Goal: Task Accomplishment & Management: Complete application form

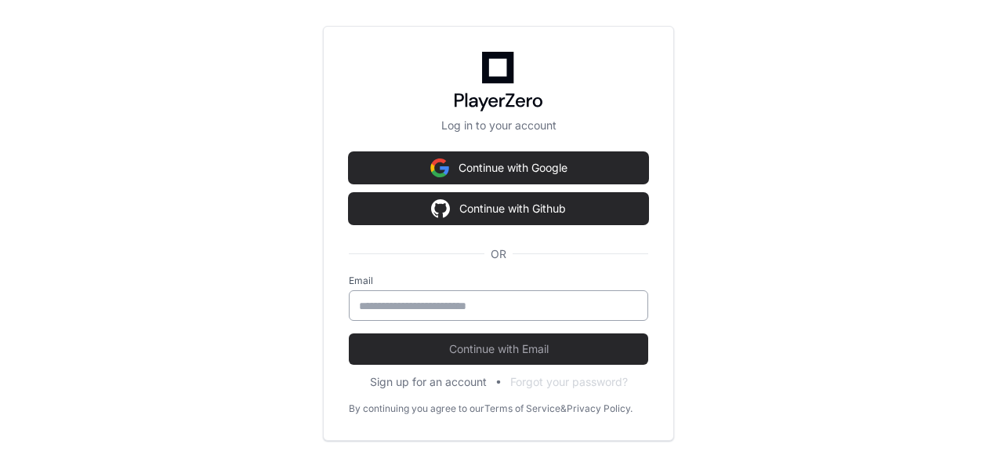
click at [440, 307] on input "email" at bounding box center [498, 306] width 279 height 16
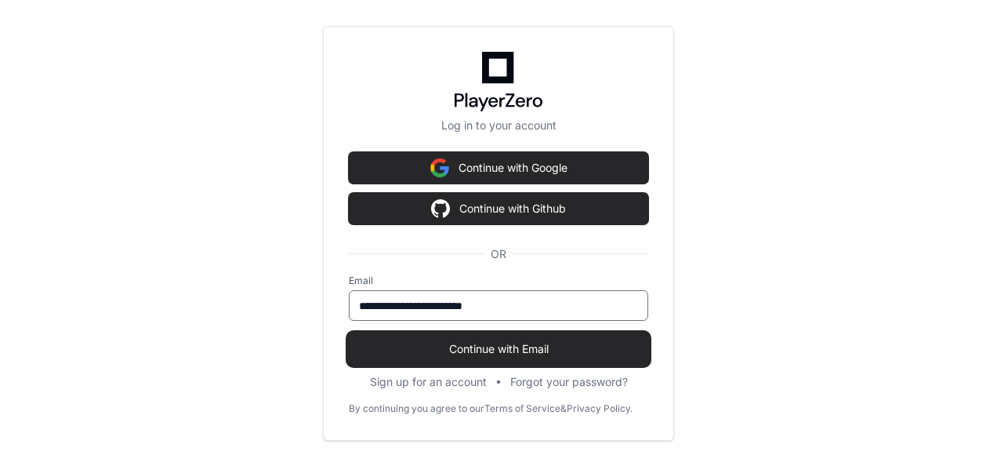
type input "**********"
click at [527, 352] on span "Continue with Email" at bounding box center [498, 349] width 299 height 16
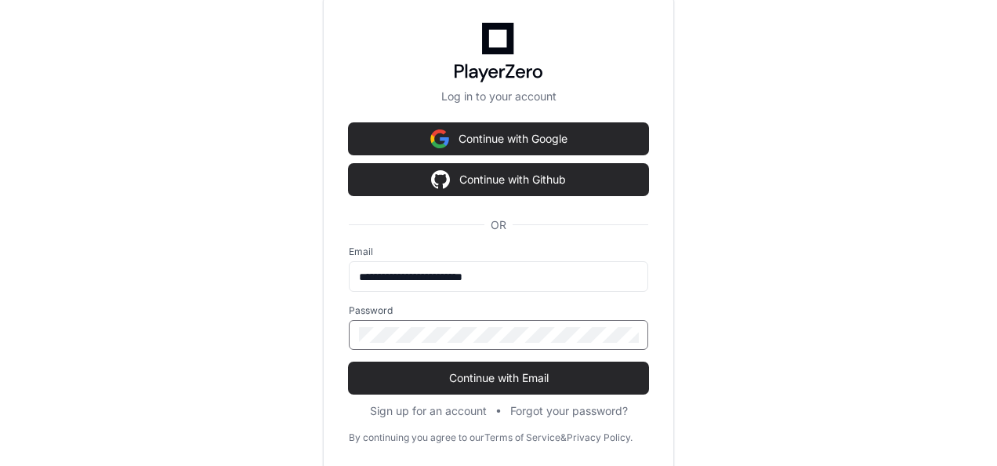
click at [349, 362] on button "Continue with Email" at bounding box center [498, 377] width 299 height 31
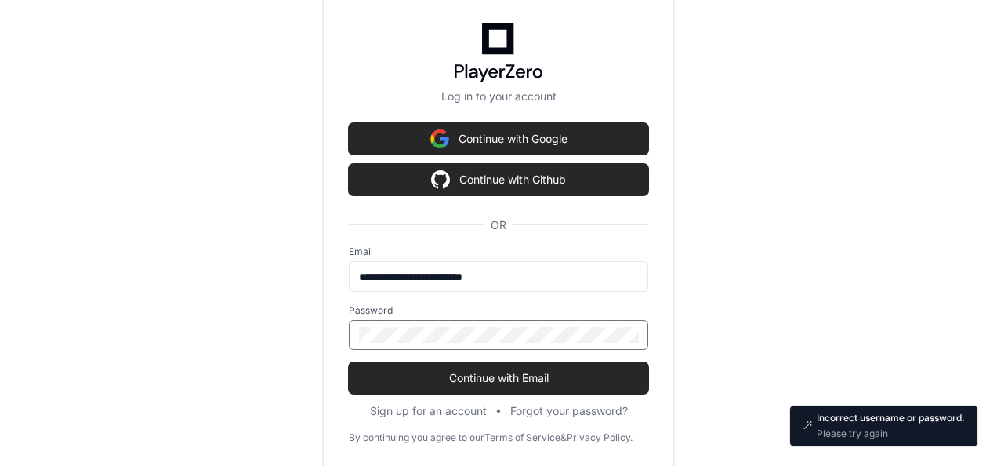
click at [349, 362] on button "Continue with Email" at bounding box center [498, 377] width 299 height 31
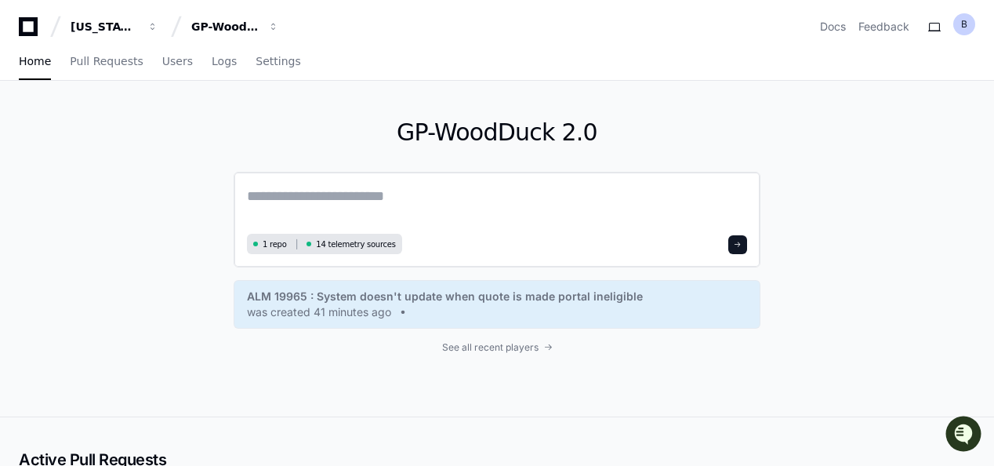
click at [324, 200] on textarea at bounding box center [497, 207] width 500 height 44
click at [262, 30] on button "GP-WoodDuck 2.0" at bounding box center [235, 27] width 100 height 28
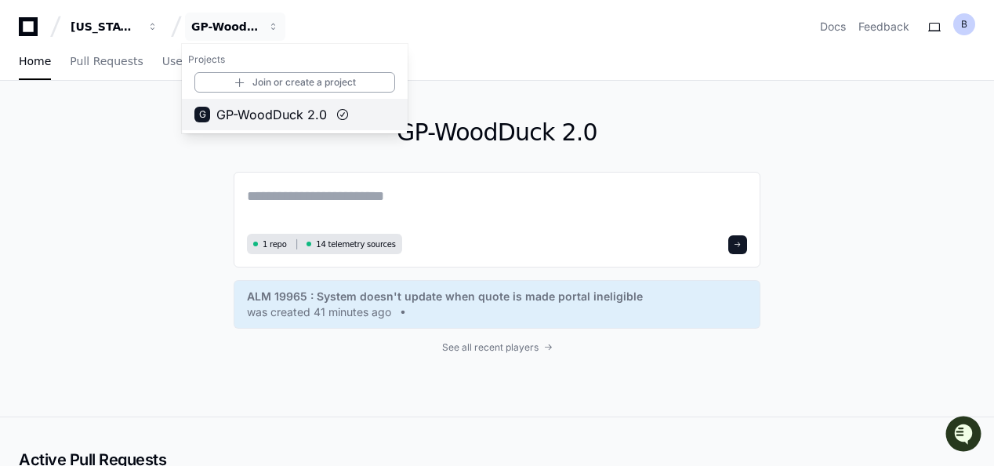
click at [270, 116] on span "GP-WoodDuck 2.0" at bounding box center [271, 114] width 111 height 19
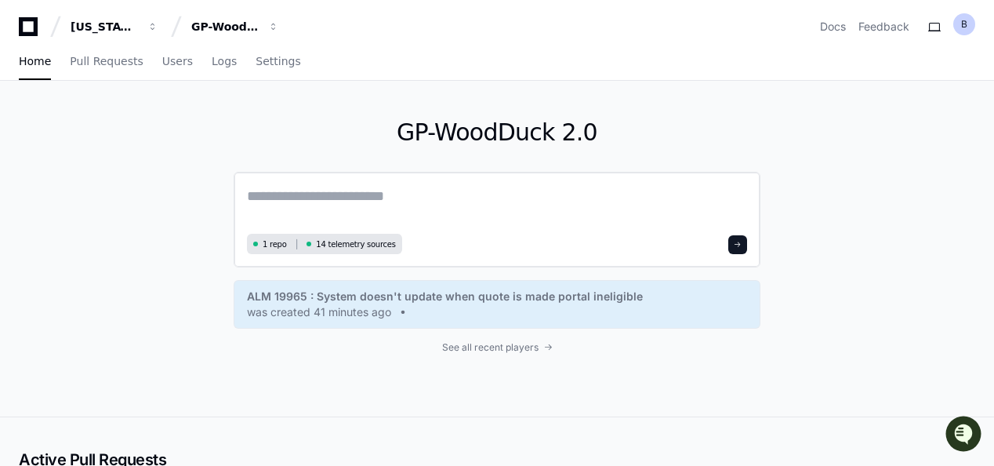
click at [325, 204] on textarea at bounding box center [497, 207] width 500 height 44
click at [138, 22] on div "GP-WoodDuck 2.0" at bounding box center [104, 27] width 67 height 16
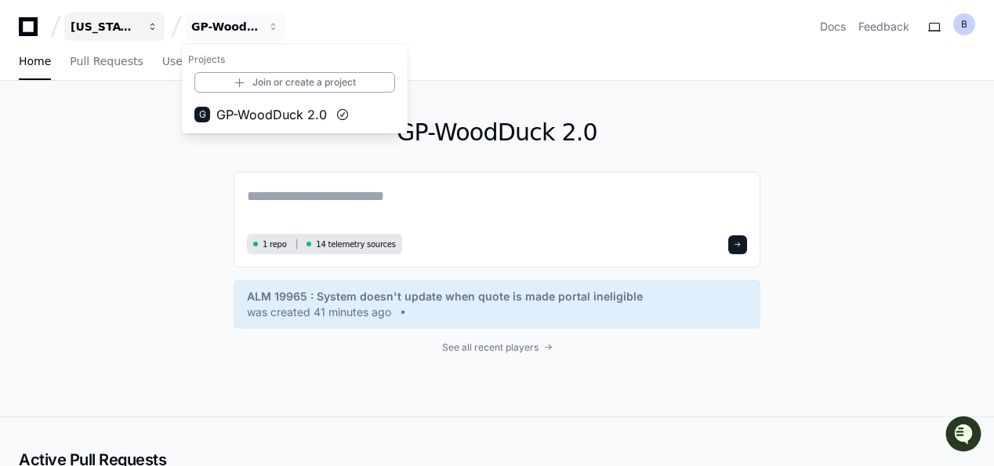
click at [125, 25] on div "[US_STATE] Pacific" at bounding box center [104, 27] width 67 height 16
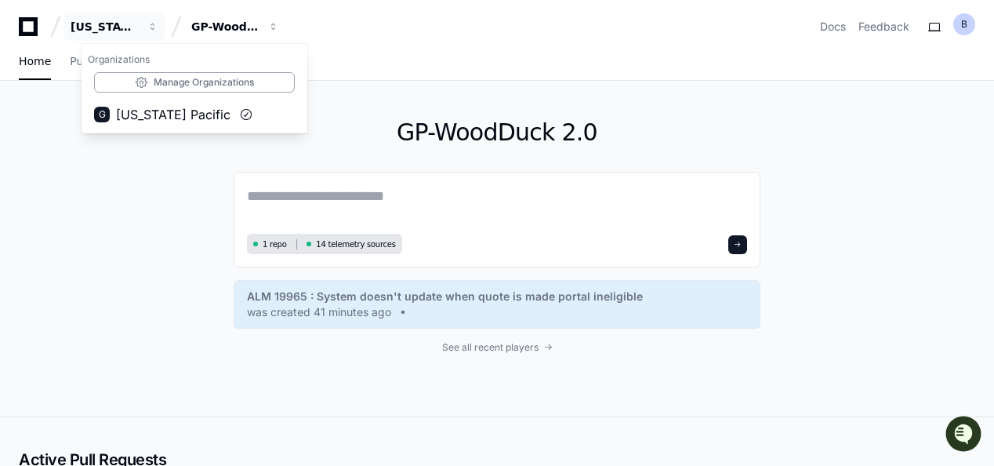
click at [430, 36] on div "Georgia Pacific Organizations Manage Organizations G Georgia Pacific GP-WoodDuc…" at bounding box center [497, 27] width 956 height 28
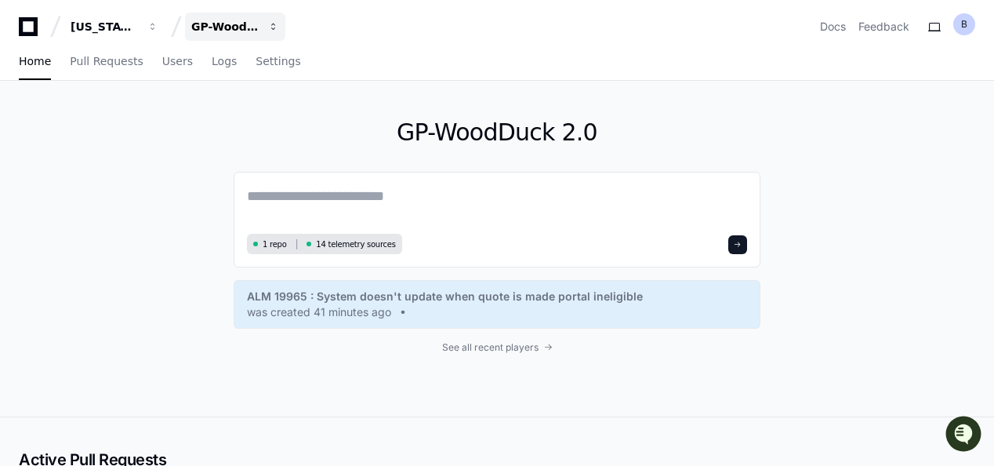
click at [138, 28] on div "GP-WoodDuck 2.0" at bounding box center [104, 27] width 67 height 16
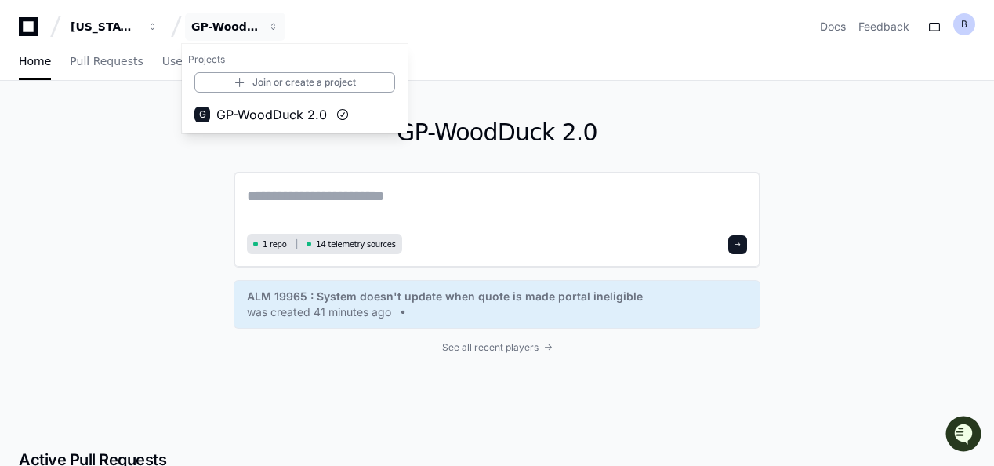
click at [409, 212] on textarea at bounding box center [497, 207] width 500 height 44
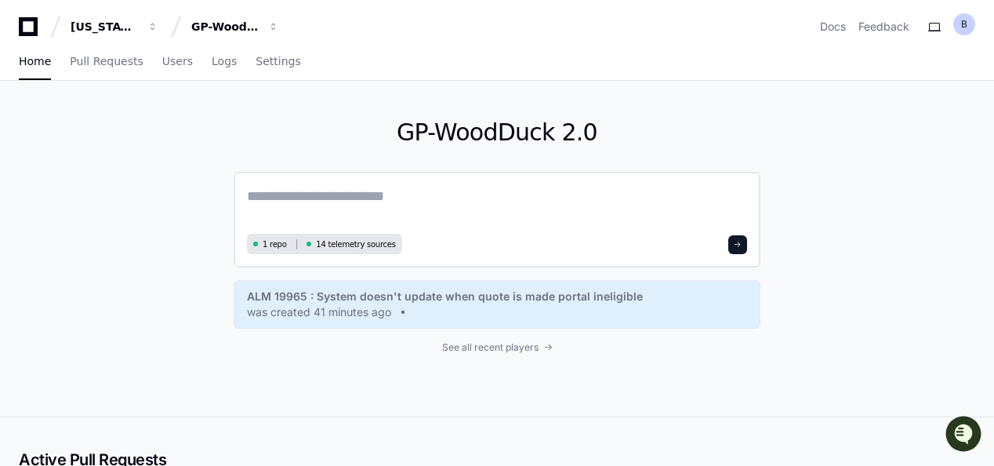
click at [408, 201] on textarea at bounding box center [497, 207] width 500 height 44
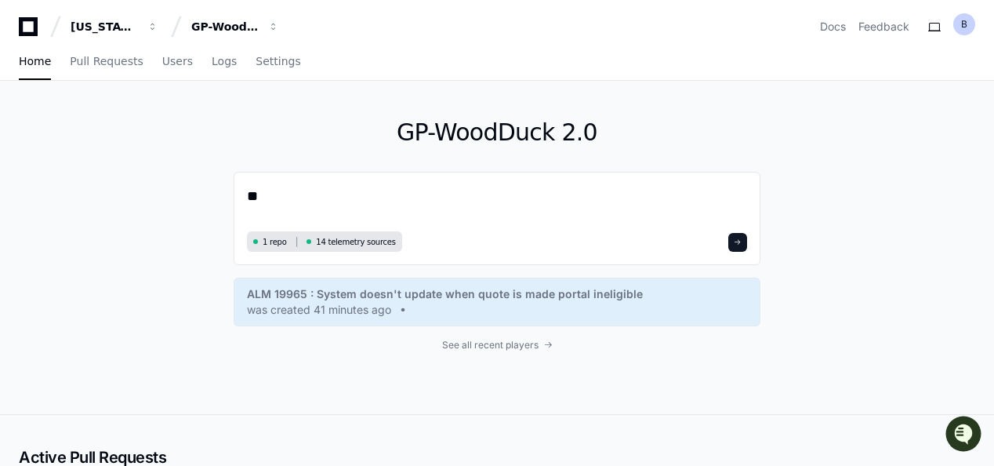
type textarea "*"
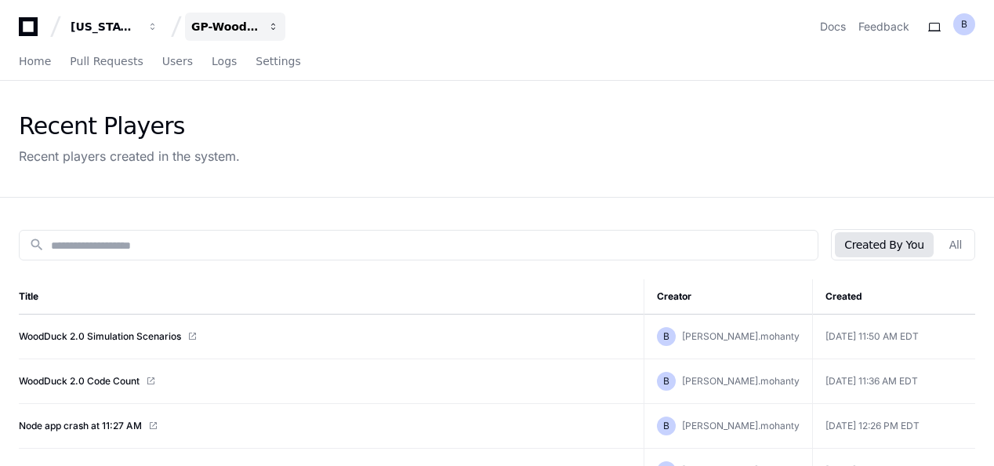
click at [138, 24] on div "GP-WoodDuck 2.0" at bounding box center [104, 27] width 67 height 16
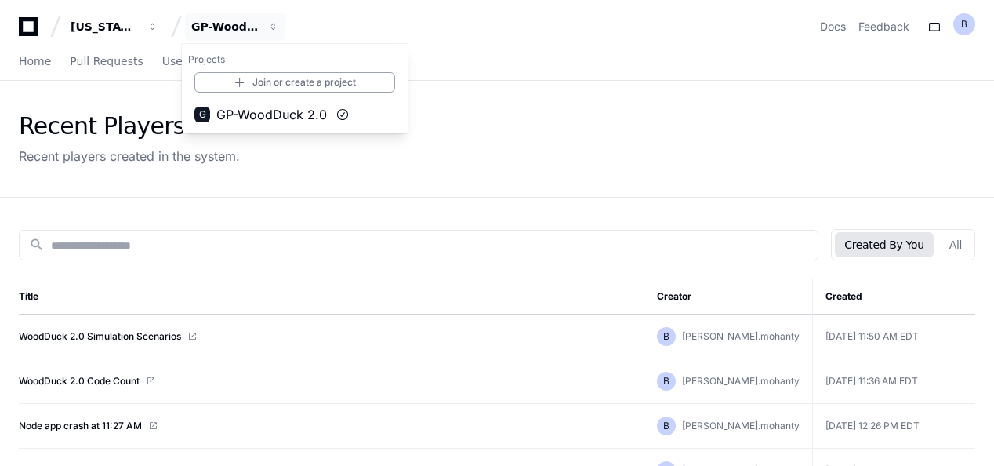
click at [658, 92] on div "Recent Players Recent players created in the system." at bounding box center [497, 139] width 994 height 116
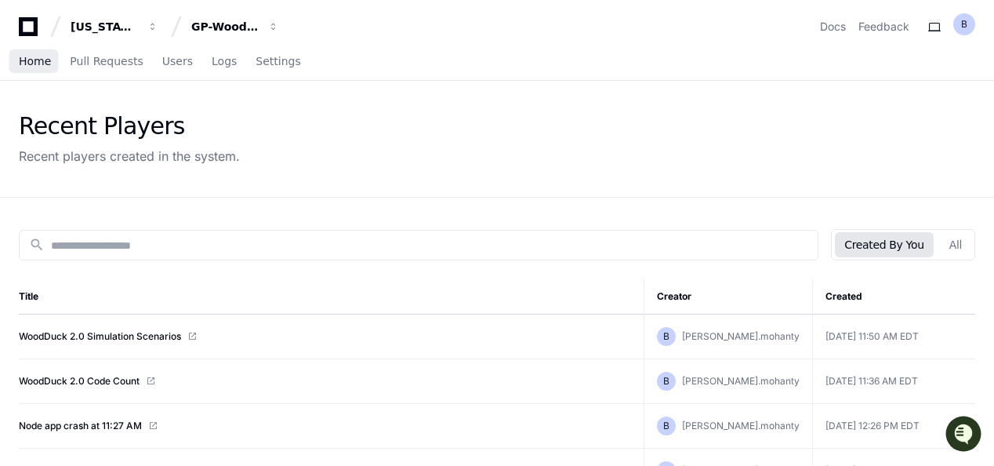
click at [38, 63] on span "Home" at bounding box center [35, 60] width 32 height 9
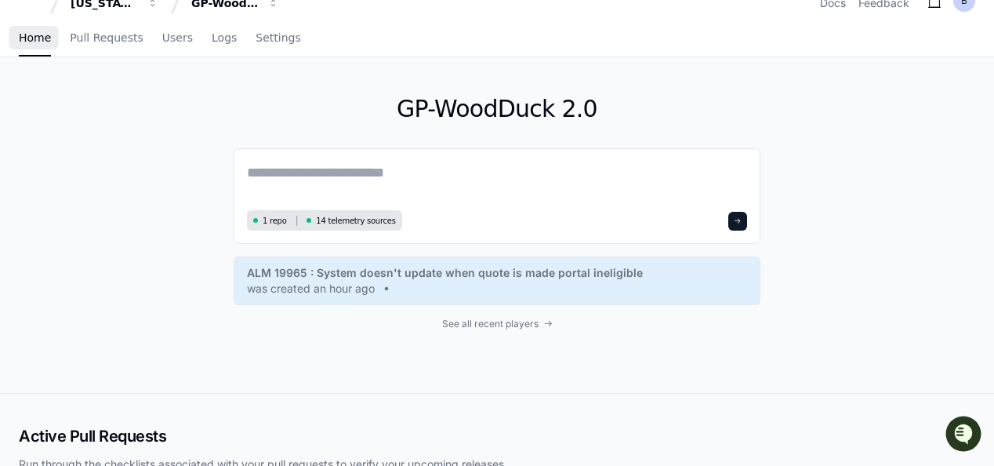
scroll to position [392, 0]
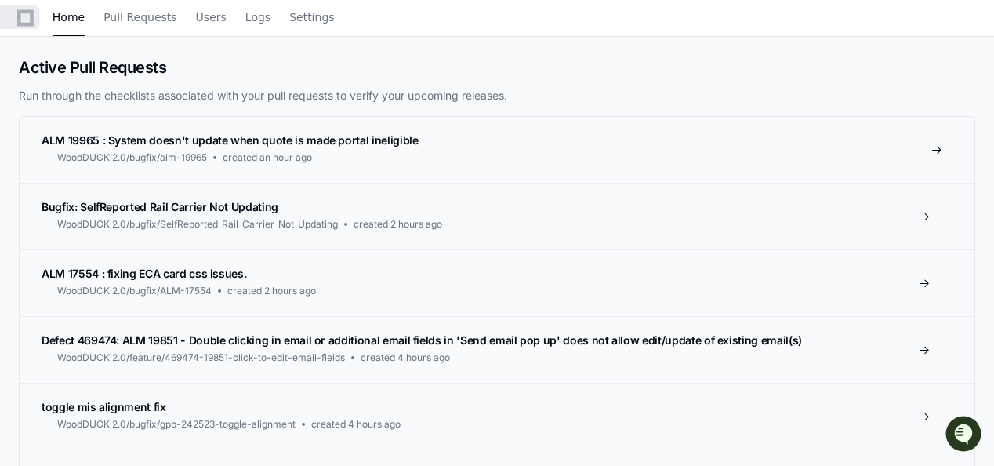
click at [143, 136] on span "ALM 19965 : System doesn't update when quote is made portal ineligible" at bounding box center [230, 139] width 377 height 13
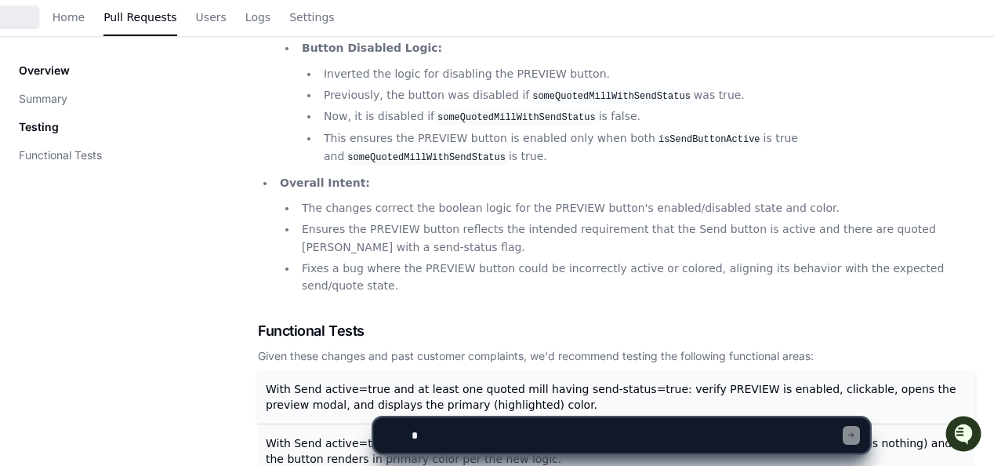
scroll to position [627, 0]
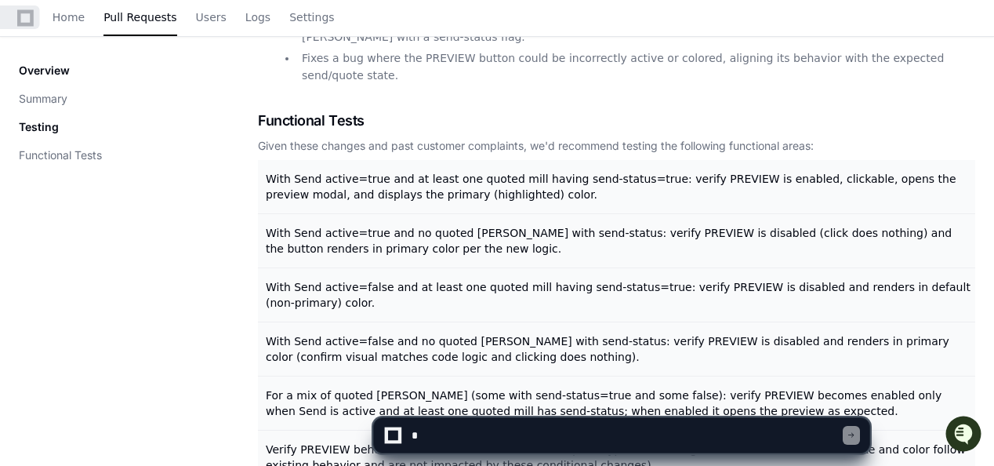
click at [483, 436] on textarea at bounding box center [625, 435] width 435 height 34
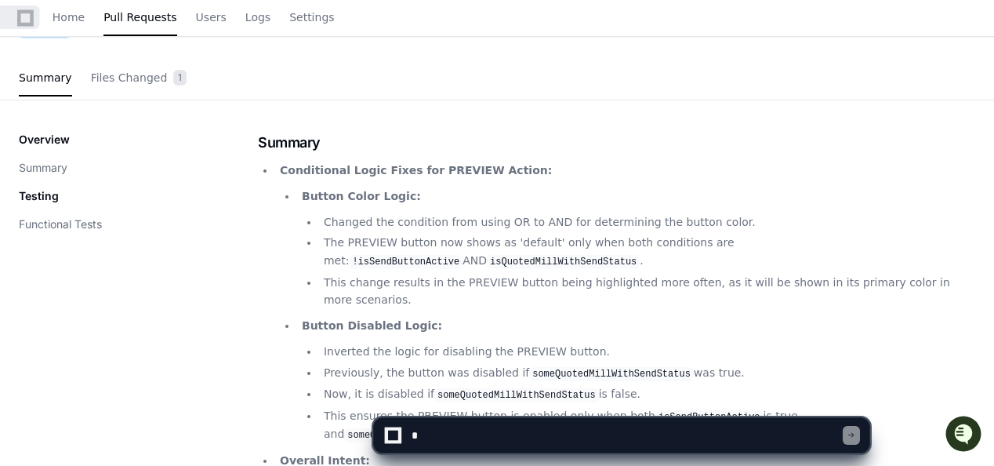
scroll to position [0, 0]
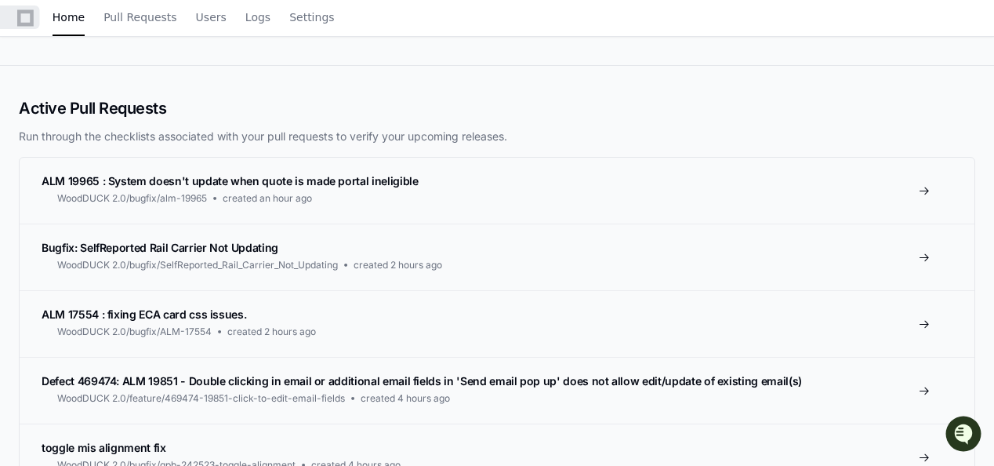
scroll to position [235, 0]
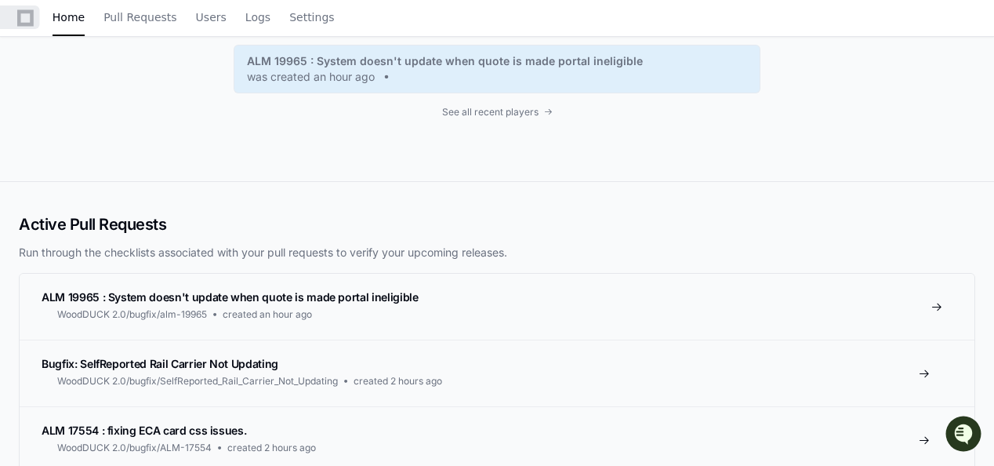
click at [172, 290] on span "ALM 19965 : System doesn't update when quote is made portal ineligible" at bounding box center [230, 296] width 377 height 13
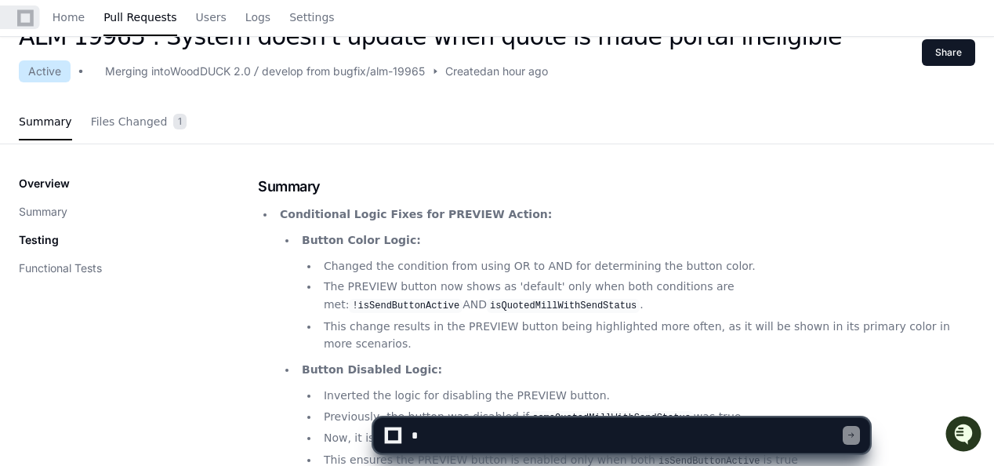
scroll to position [314, 0]
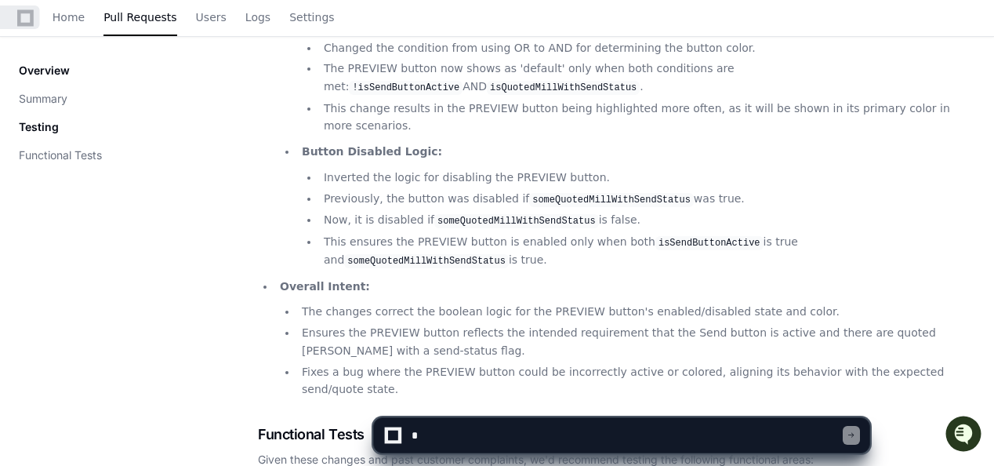
click at [451, 428] on textarea at bounding box center [625, 435] width 435 height 34
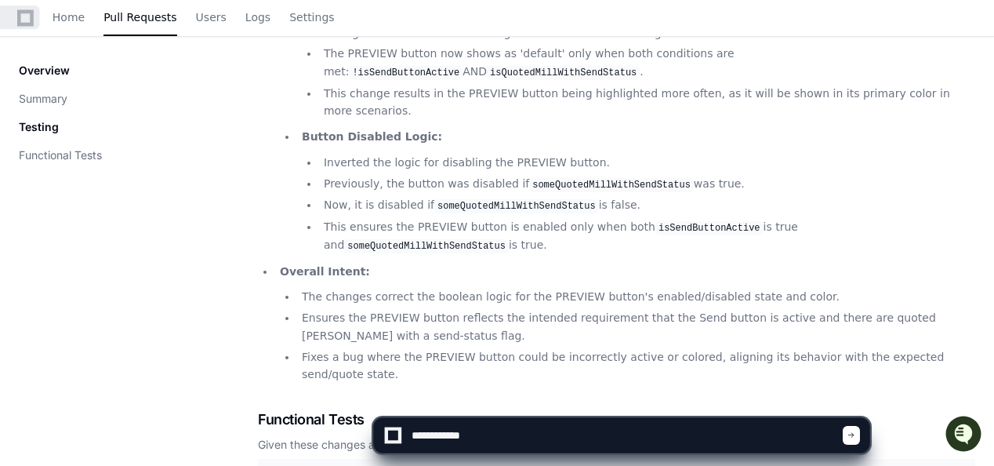
scroll to position [470, 0]
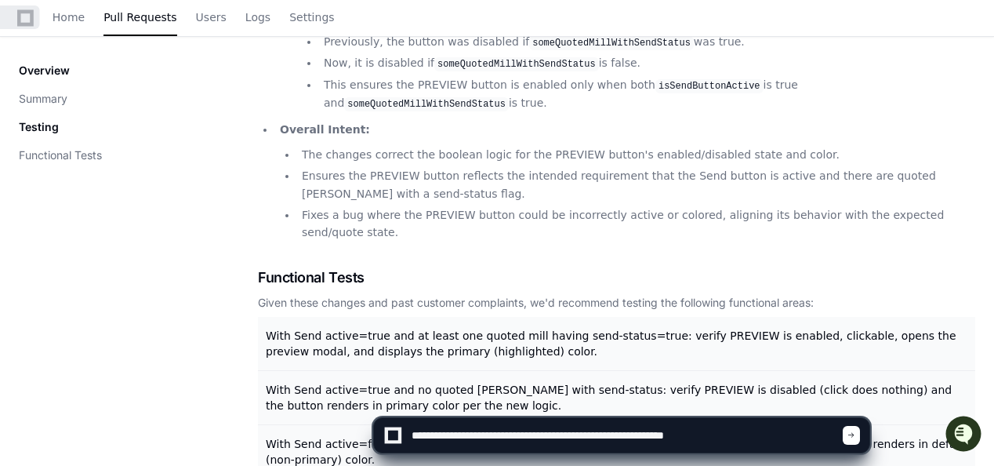
type textarea "**********"
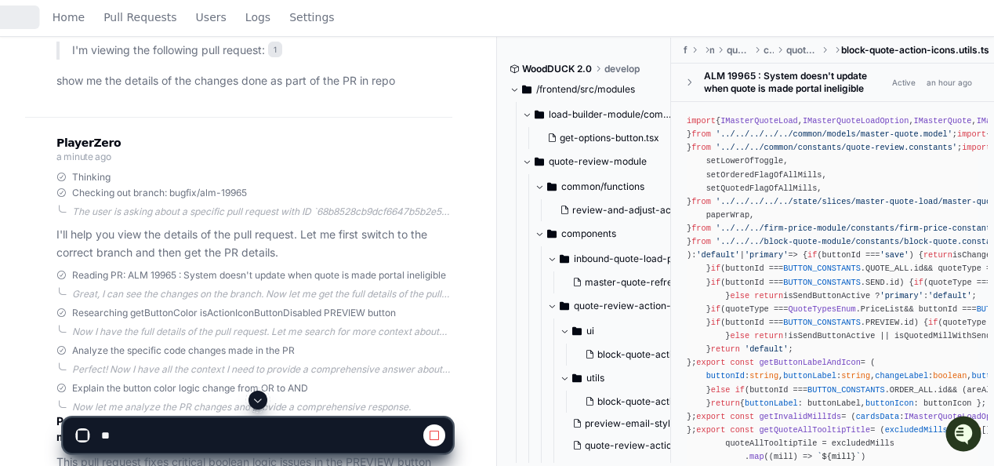
scroll to position [244, 0]
